Goal: Navigation & Orientation: Find specific page/section

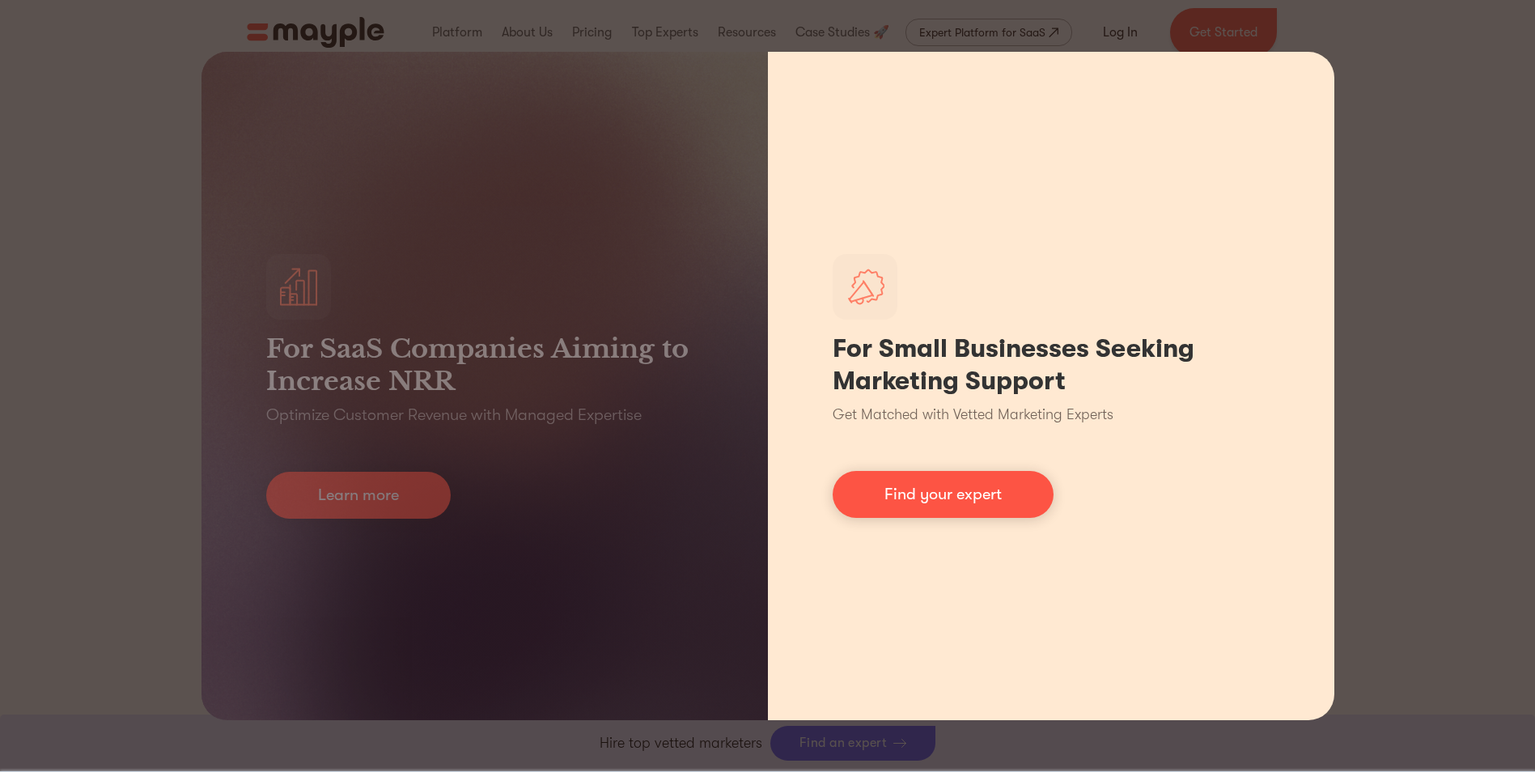
scroll to position [809, 0]
click at [732, 181] on div "For Small Businesses Seeking Marketing Support Get Matched with Vetted Marketin…" at bounding box center [1051, 386] width 567 height 669
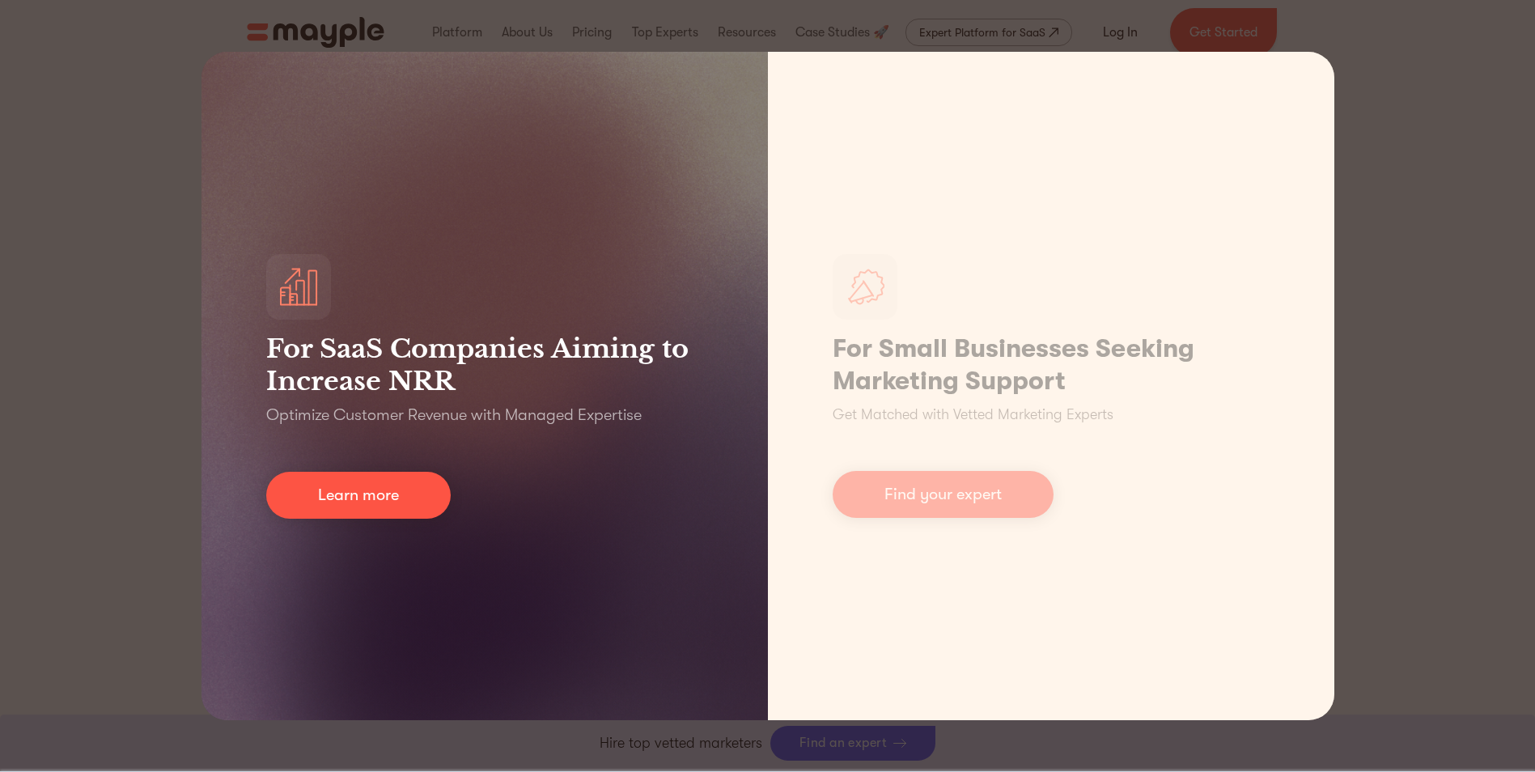
click at [499, 413] on p "Optimize Customer Revenue with Managed Expertise" at bounding box center [454, 415] width 376 height 23
drag, startPoint x: 577, startPoint y: 321, endPoint x: 575, endPoint y: 337, distance: 16.4
click at [577, 321] on div "For SaaS Companies Aiming to Increase NRR Optimize Customer Revenue with Manage…" at bounding box center [485, 386] width 567 height 669
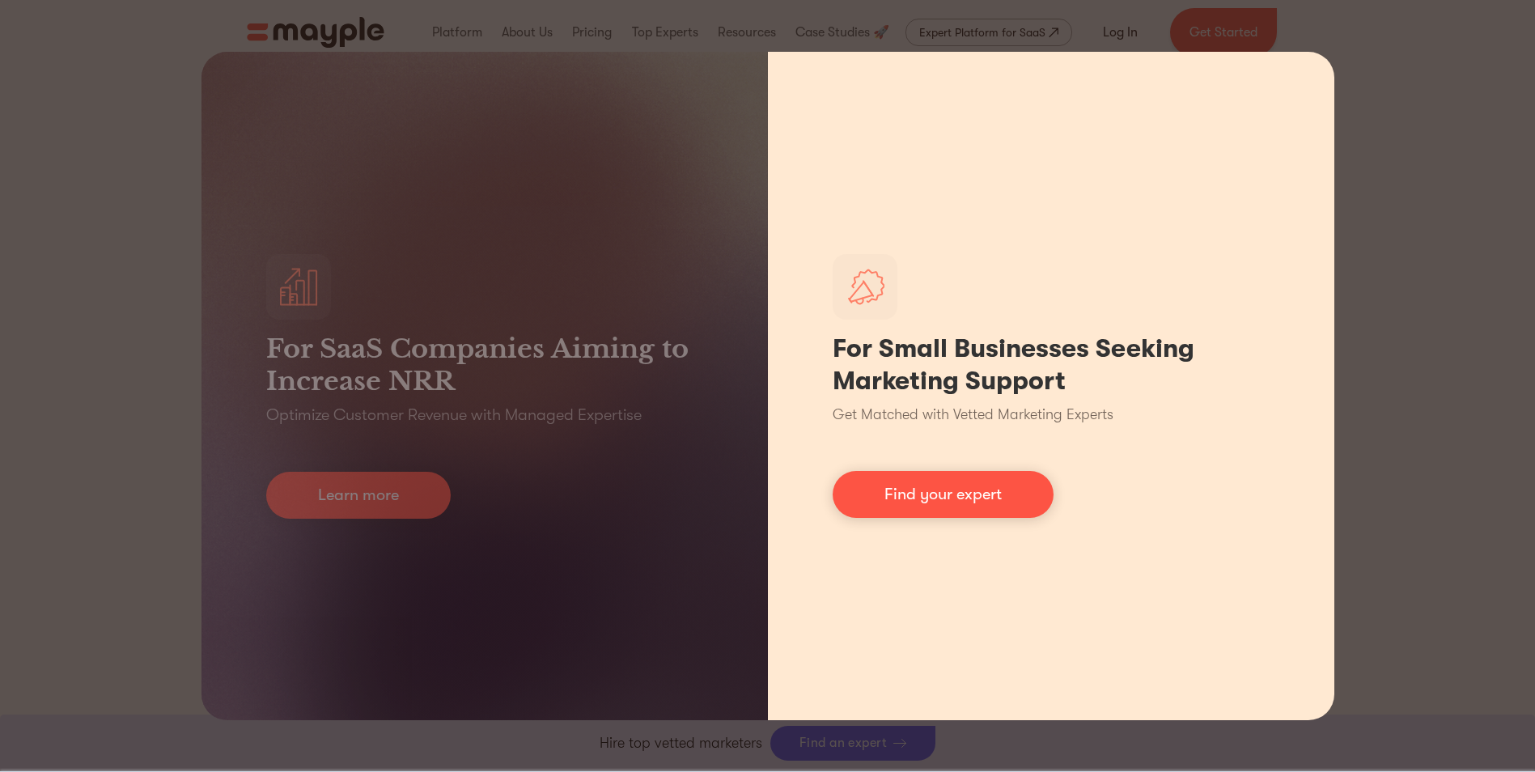
click at [732, 345] on h1 "For Small Businesses Seeking Marketing Support" at bounding box center [1051, 365] width 437 height 65
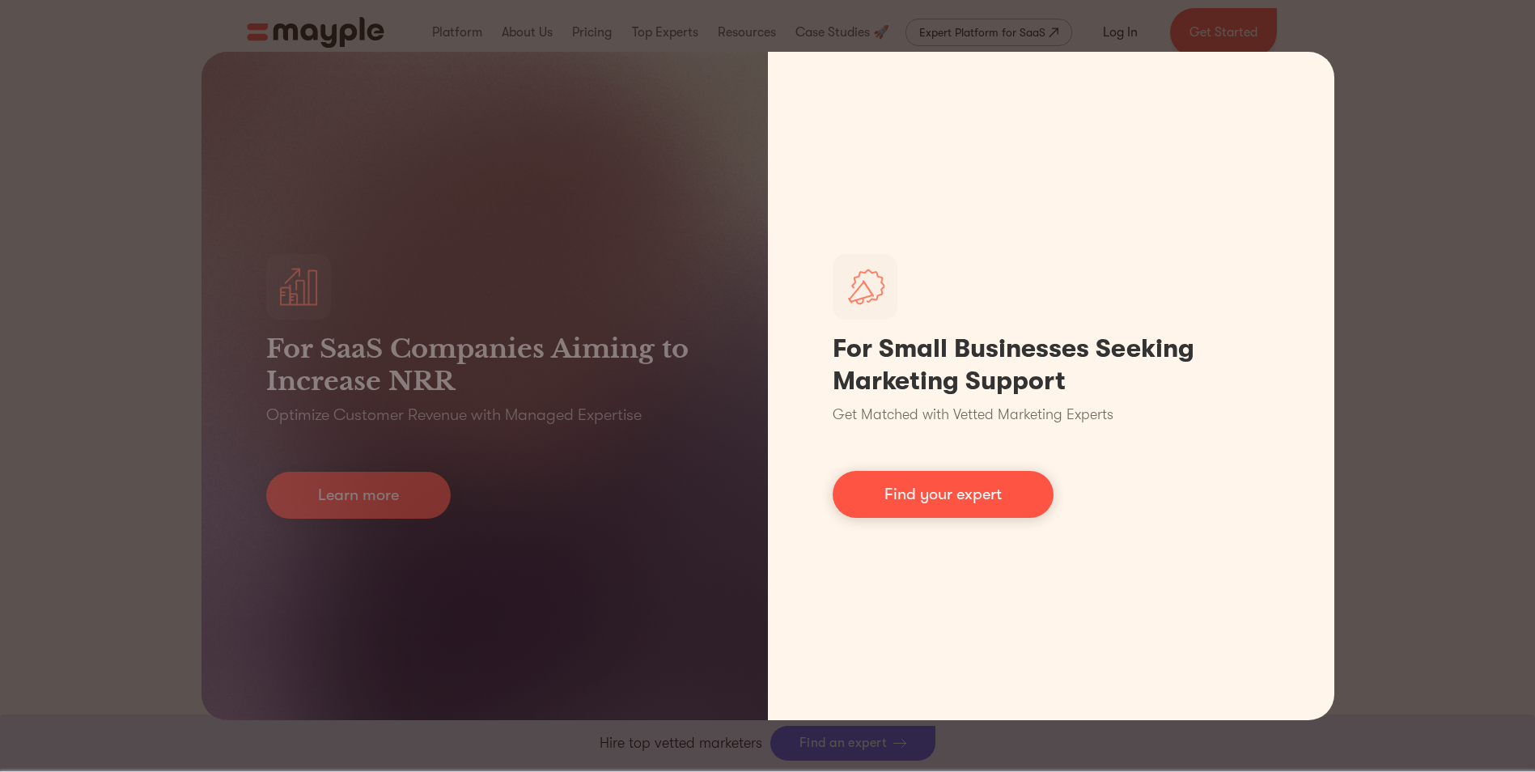
click at [732, 96] on div "For SaaS Companies Aiming to Increase NRR Optimize Customer Revenue with Manage…" at bounding box center [767, 386] width 1535 height 772
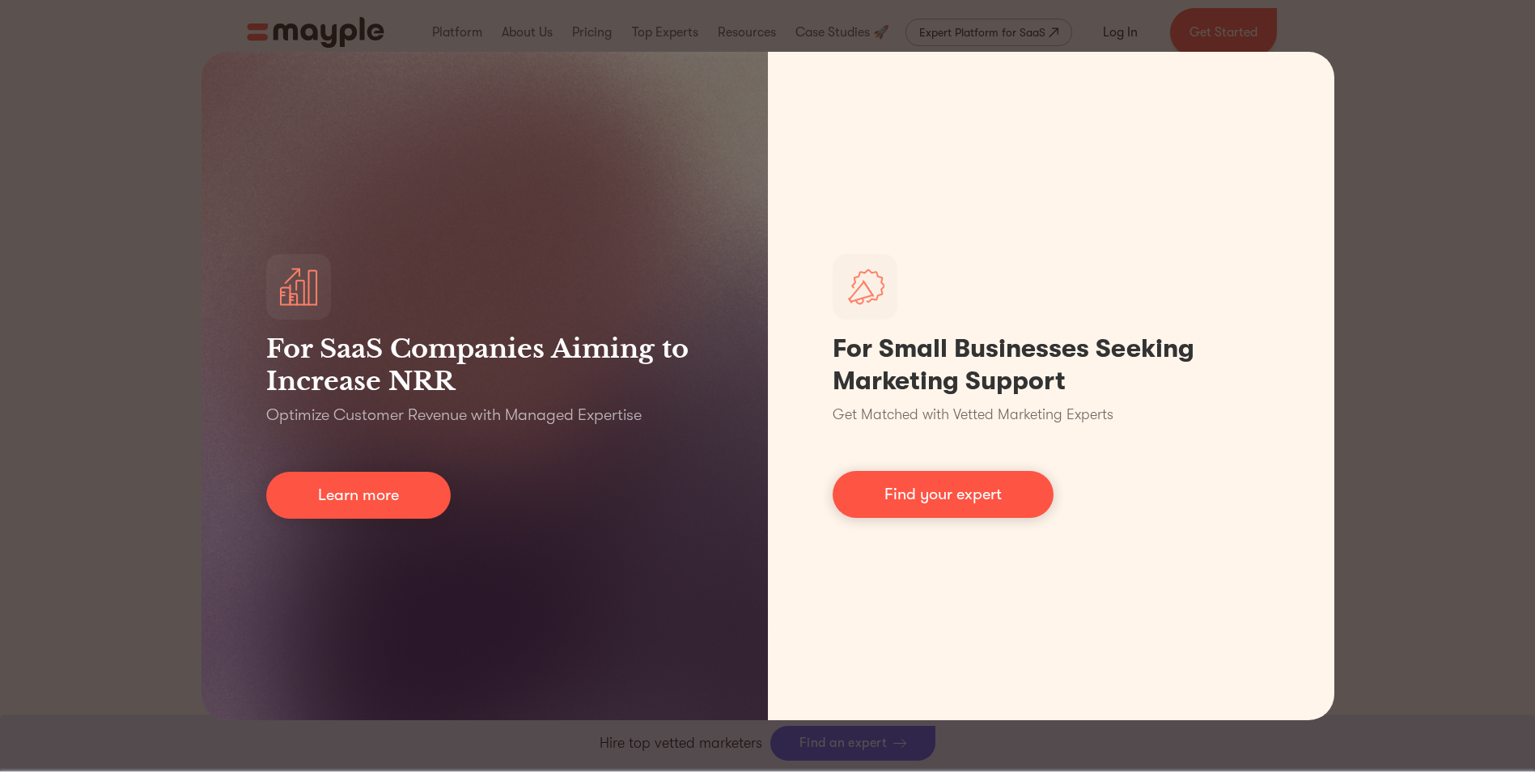
click at [732, 149] on div "For SaaS Companies Aiming to Increase NRR Optimize Customer Revenue with Manage…" at bounding box center [767, 386] width 1535 height 772
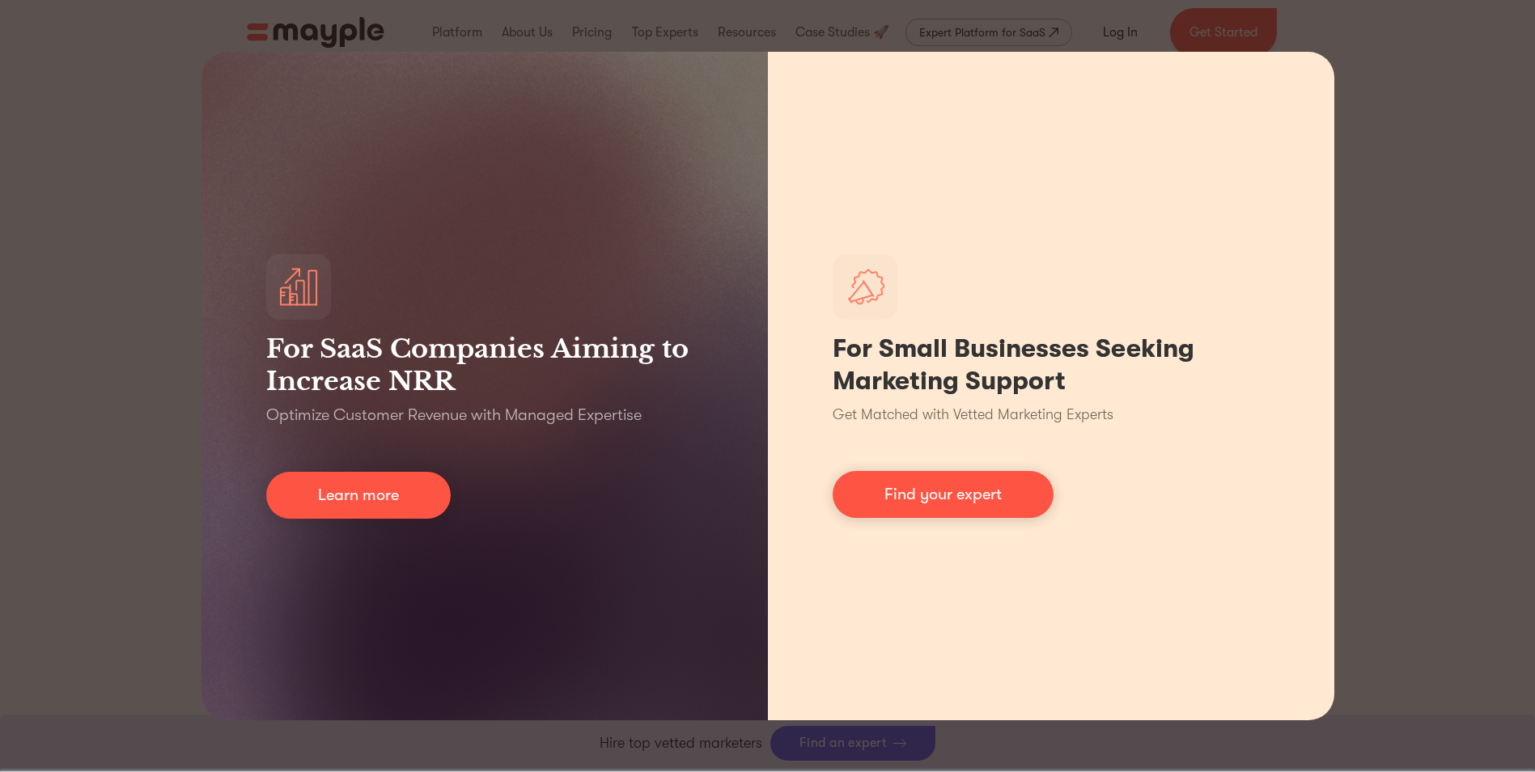
click at [732, 260] on div "For Small Businesses Seeking Marketing Support Get Matched with Vetted Marketin…" at bounding box center [1051, 386] width 567 height 669
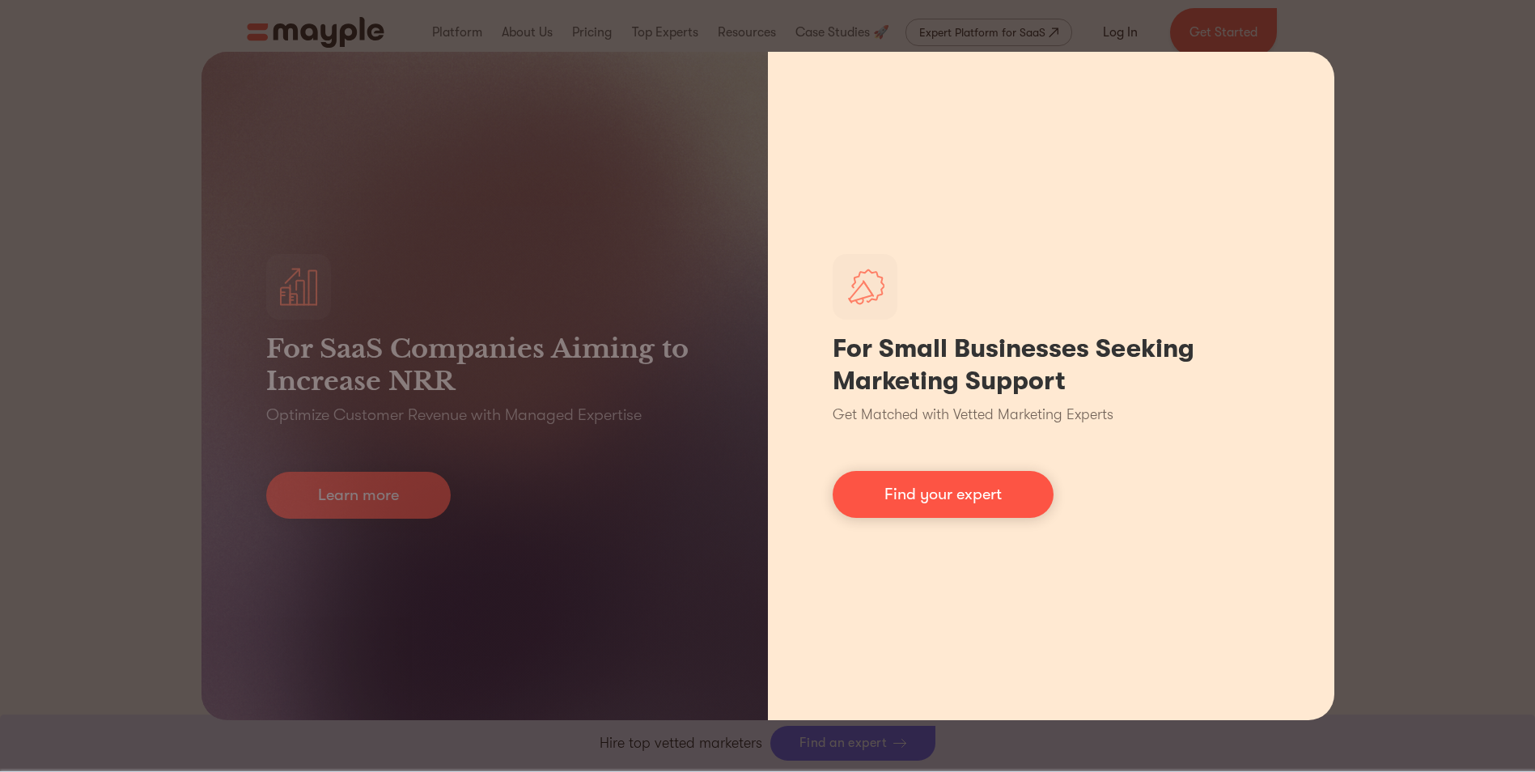
drag, startPoint x: 1303, startPoint y: 75, endPoint x: 1316, endPoint y: 70, distance: 13.8
click at [732, 75] on div "For Small Businesses Seeking Marketing Support Get Matched with Vetted Marketin…" at bounding box center [1051, 386] width 567 height 669
click at [732, 62] on div "For Small Businesses Seeking Marketing Support Get Matched with Vetted Marketin…" at bounding box center [1051, 386] width 567 height 669
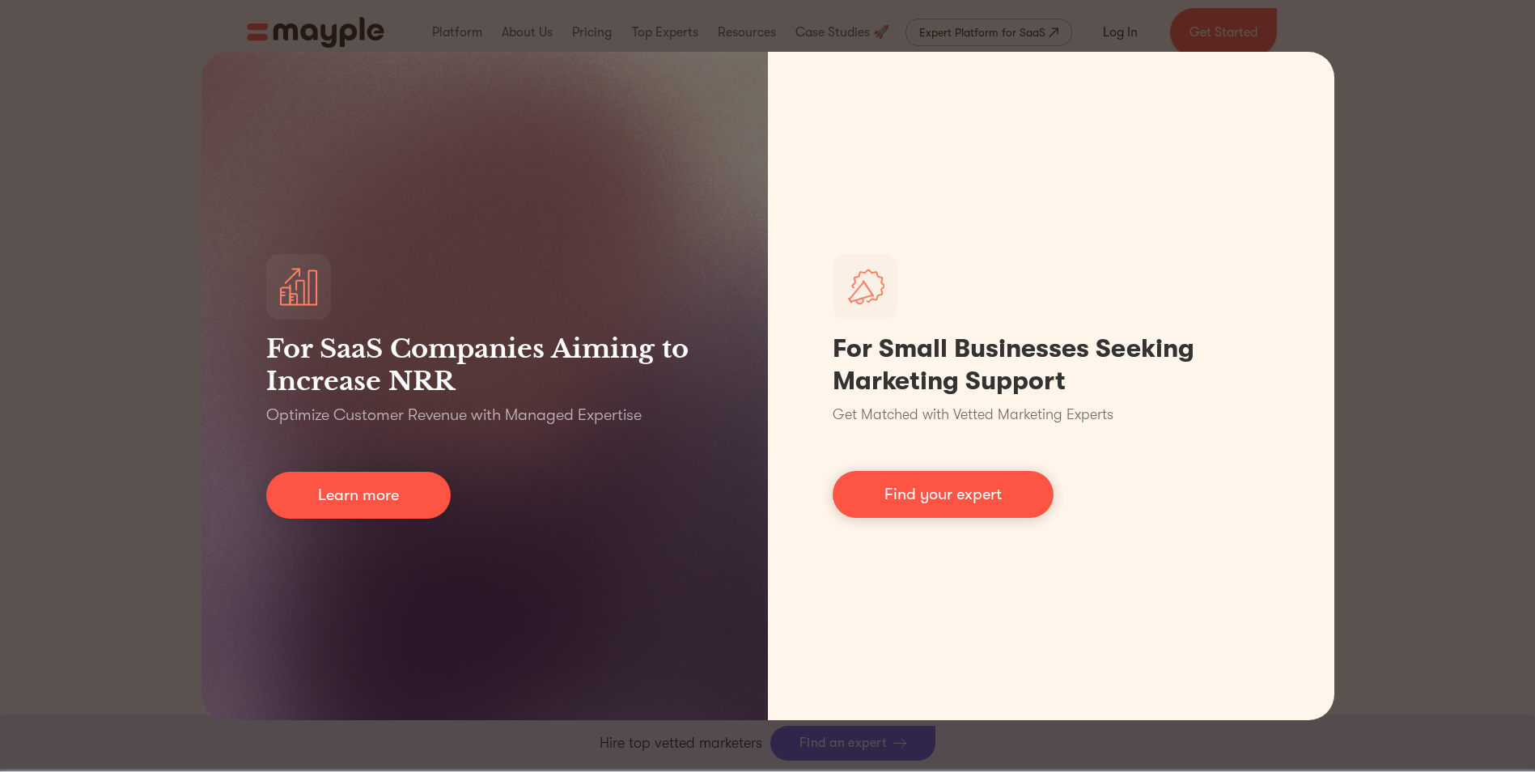
click at [732, 46] on div "For SaaS Companies Aiming to Increase NRR Optimize Customer Revenue with Manage…" at bounding box center [767, 386] width 1535 height 772
drag, startPoint x: 1442, startPoint y: 23, endPoint x: 1441, endPoint y: 36, distance: 12.2
click at [732, 23] on div "For SaaS Companies Aiming to Increase NRR Optimize Customer Revenue with Manage…" at bounding box center [767, 386] width 1535 height 772
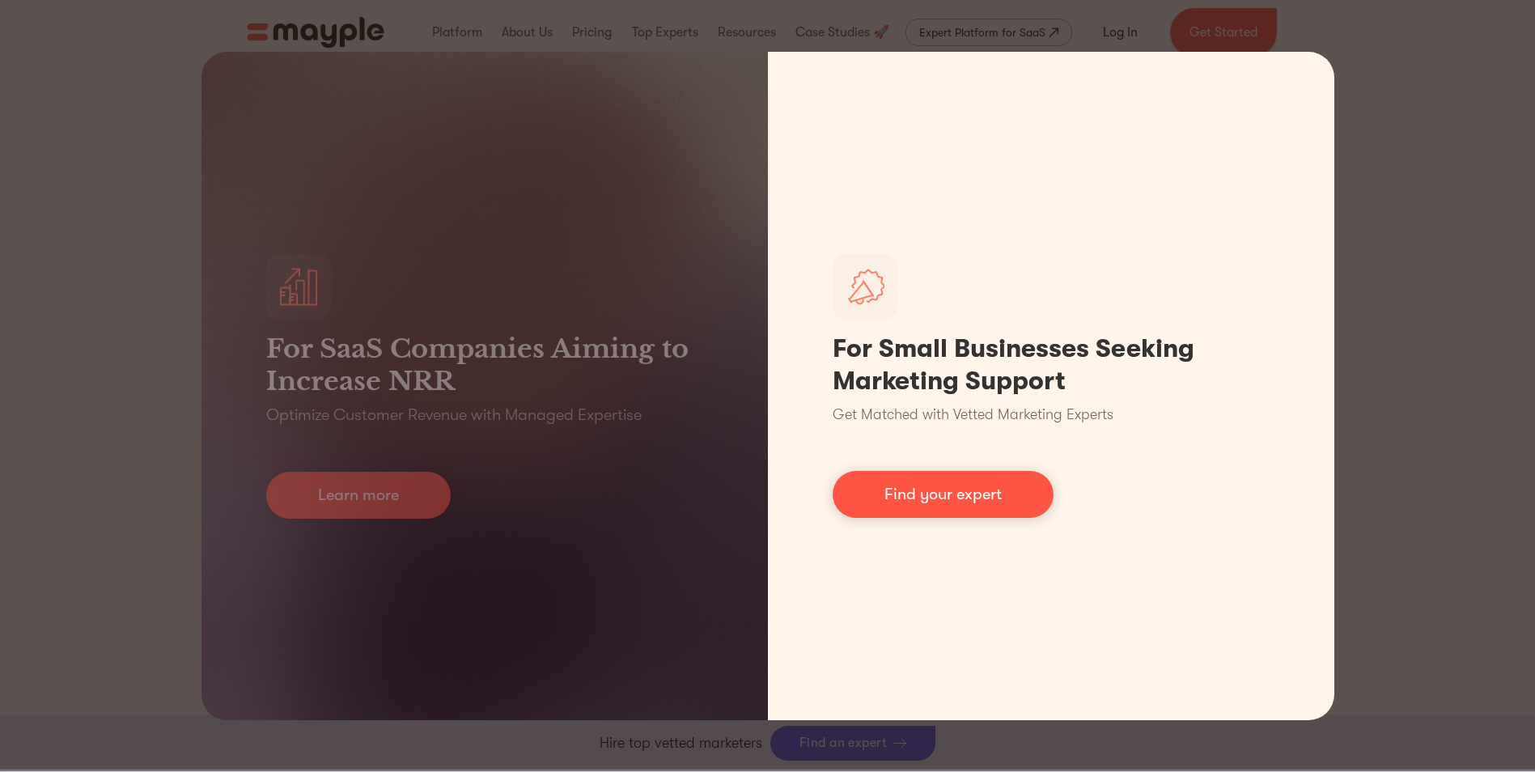
click at [732, 485] on link "Find your expert" at bounding box center [943, 494] width 221 height 47
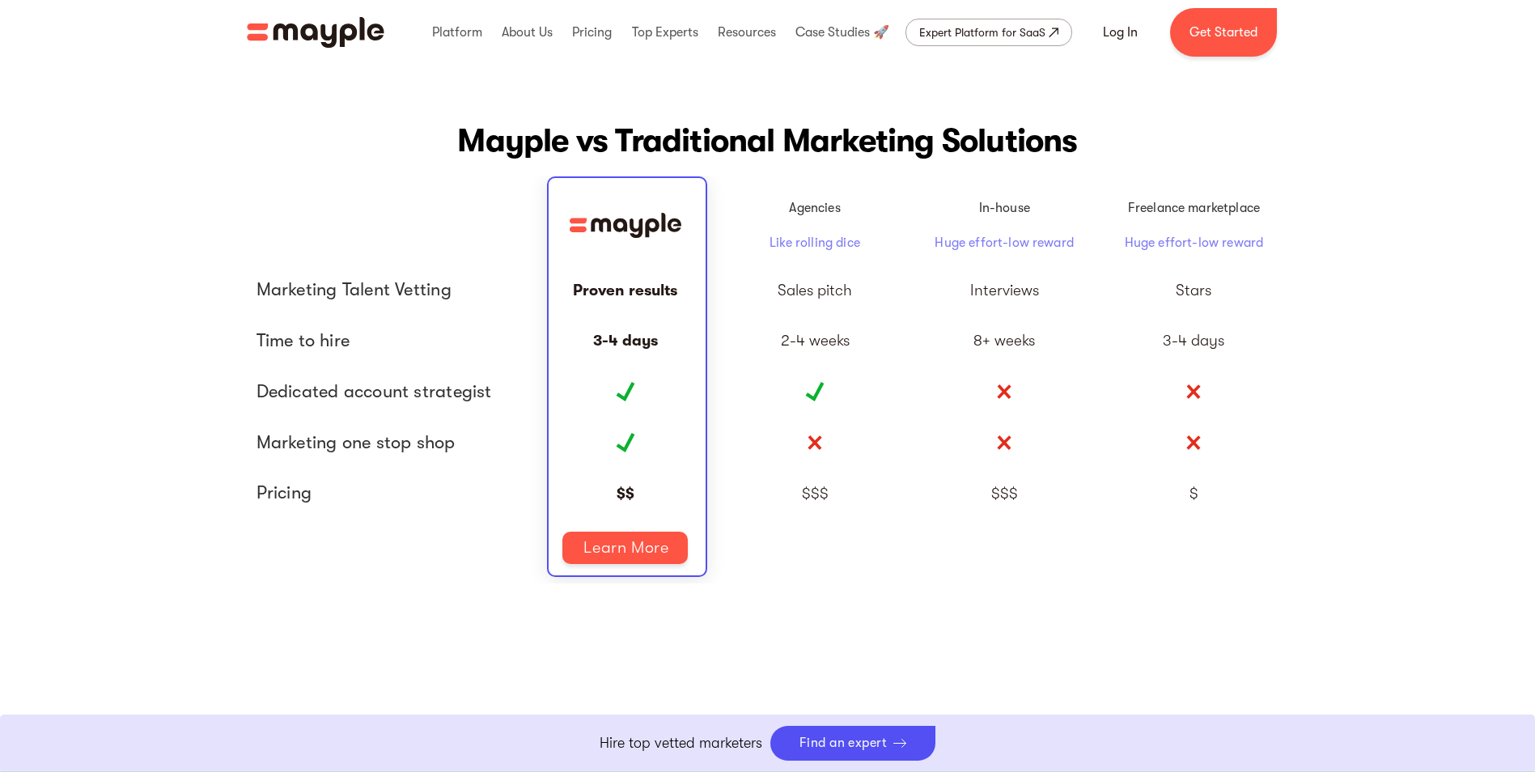
click at [289, 33] on img "home" at bounding box center [316, 32] width 138 height 31
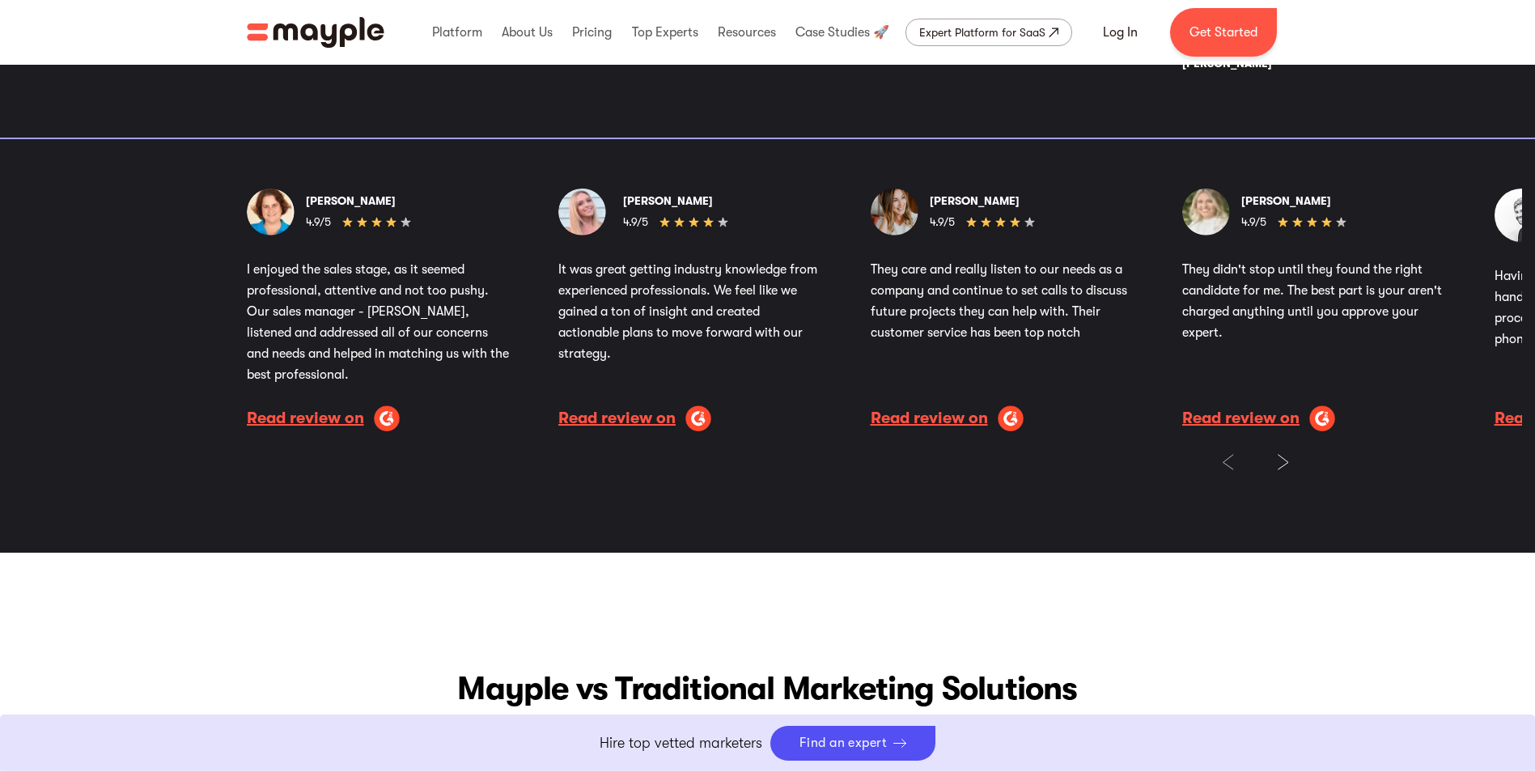
scroll to position [3076, 0]
